Goal: Information Seeking & Learning: Learn about a topic

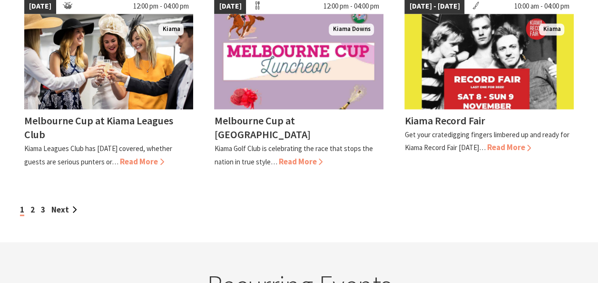
scroll to position [904, 0]
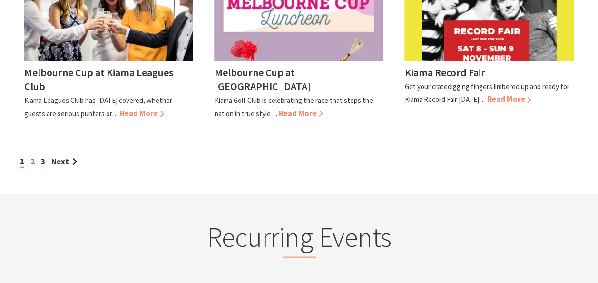
click at [30, 167] on link "2" at bounding box center [32, 161] width 4 height 10
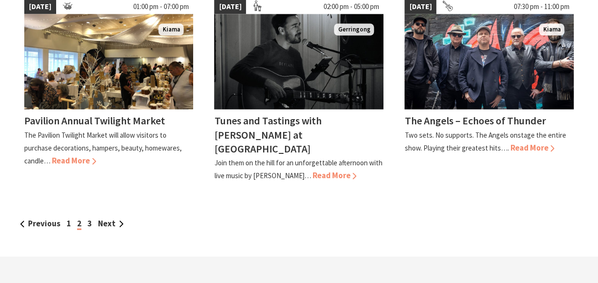
scroll to position [904, 0]
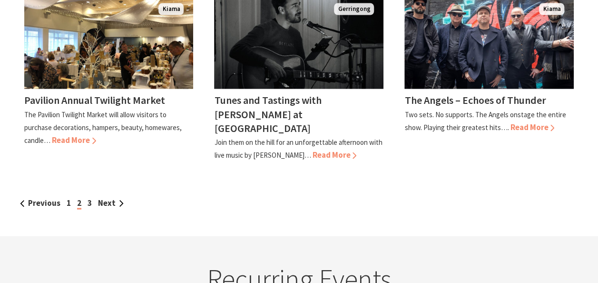
click at [91, 197] on div "Previous 1 2 3 Next" at bounding box center [299, 203] width 563 height 13
click at [88, 197] on link "3" at bounding box center [90, 202] width 4 height 10
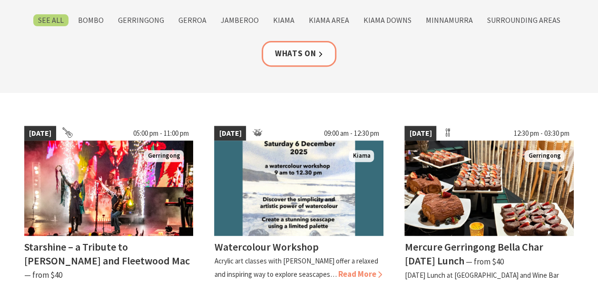
scroll to position [95, 0]
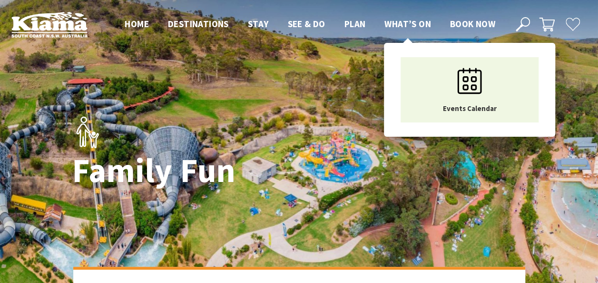
click at [395, 22] on span "What’s On" at bounding box center [408, 23] width 47 height 11
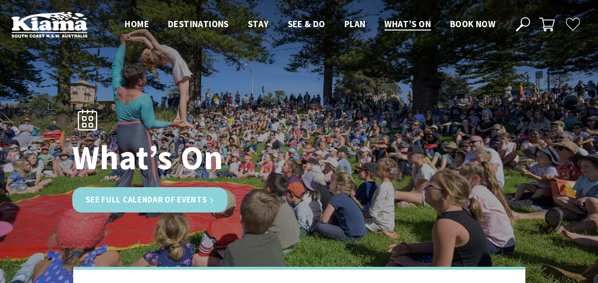
click at [217, 204] on link "See Full Calendar of Events" at bounding box center [150, 199] width 156 height 25
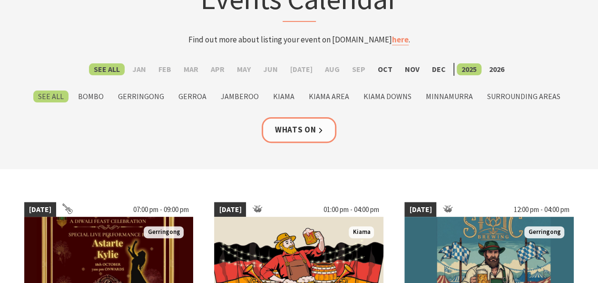
scroll to position [95, 0]
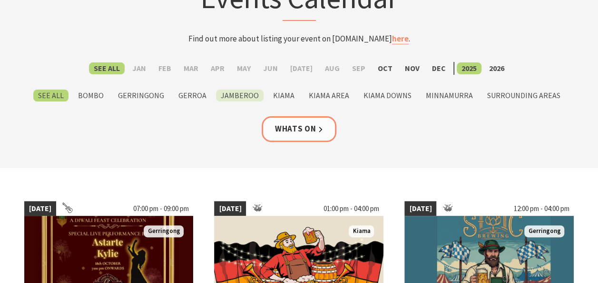
click at [240, 95] on label "Jamberoo" at bounding box center [240, 95] width 48 height 12
click at [0, 0] on input "Jamberoo" at bounding box center [0, 0] width 0 height 0
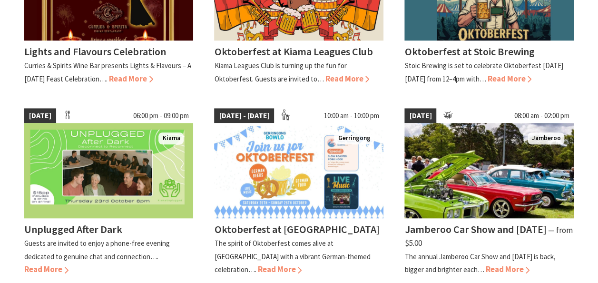
scroll to position [381, 0]
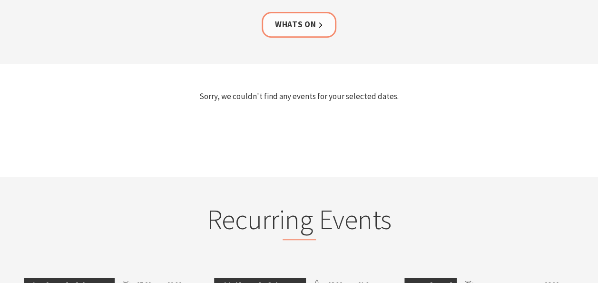
scroll to position [95, 0]
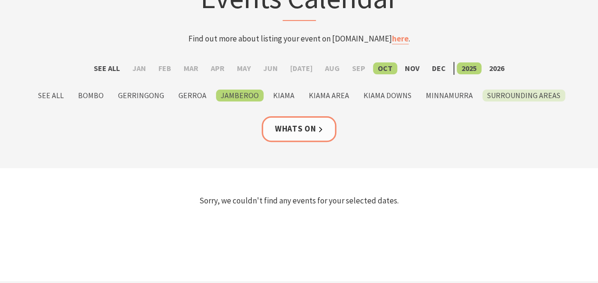
click at [499, 96] on label "Surrounding Areas" at bounding box center [524, 95] width 83 height 12
click at [0, 0] on input "Surrounding Areas" at bounding box center [0, 0] width 0 height 0
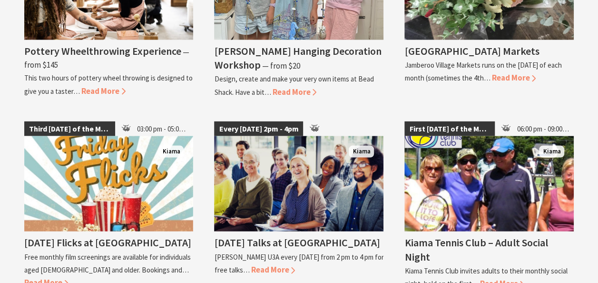
scroll to position [857, 0]
